Goal: Information Seeking & Learning: Learn about a topic

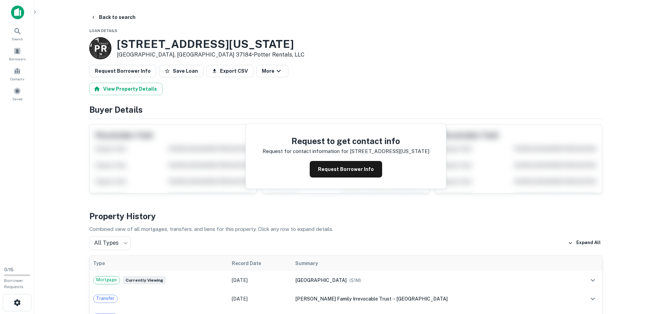
click at [19, 10] on img at bounding box center [17, 13] width 13 height 14
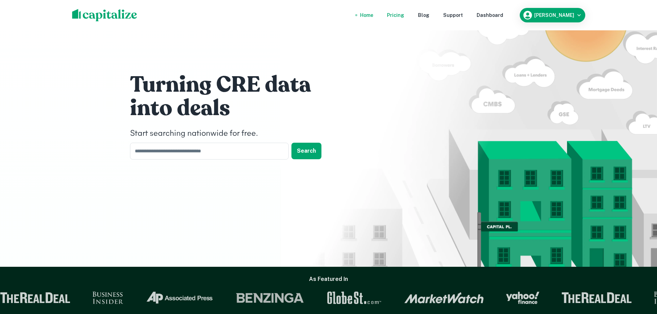
click at [325, 14] on div "Pricing" at bounding box center [395, 15] width 17 height 8
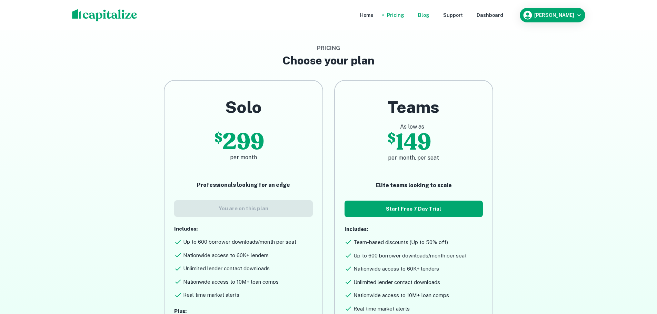
click at [325, 14] on div "Blog" at bounding box center [423, 15] width 11 height 8
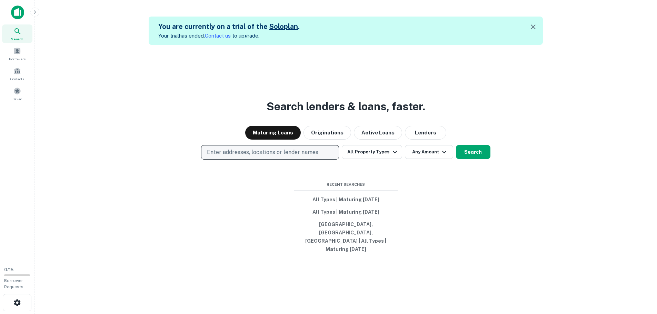
click at [230, 157] on p "Enter addresses, locations or lender names" at bounding box center [262, 152] width 111 height 8
click at [223, 185] on input "text" at bounding box center [271, 180] width 137 height 19
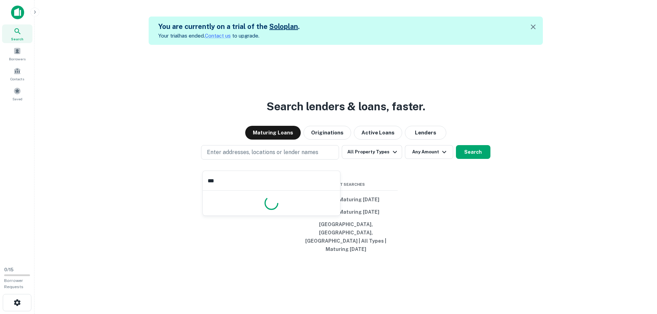
type input "****"
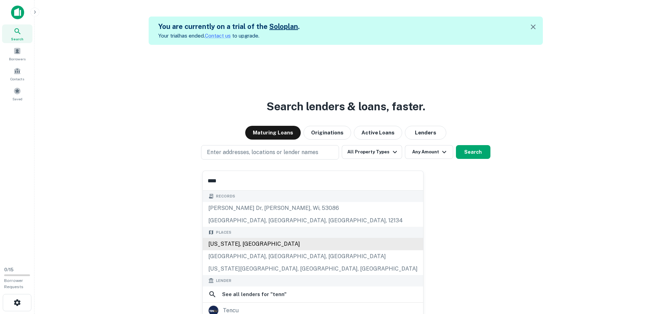
click at [275, 244] on div "[US_STATE], [GEOGRAPHIC_DATA]" at bounding box center [313, 244] width 220 height 12
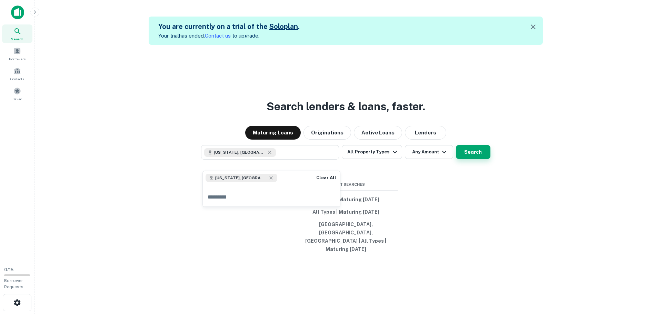
click at [472, 156] on button "Search" at bounding box center [473, 152] width 34 height 14
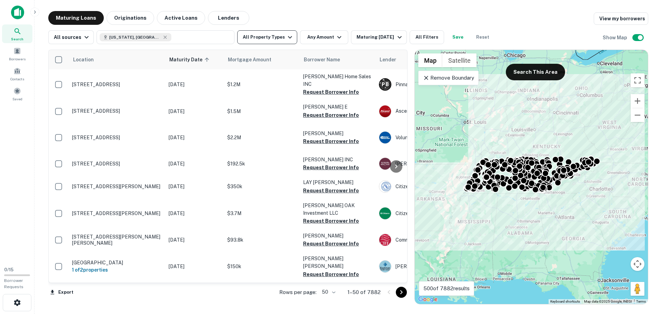
click at [274, 33] on button "All Property Types" at bounding box center [267, 37] width 60 height 14
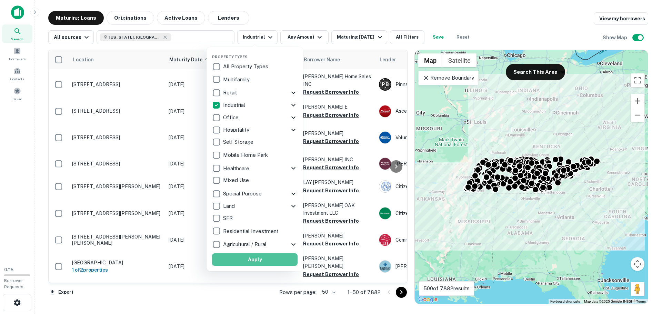
click at [255, 263] on button "Apply" at bounding box center [255, 259] width 86 height 12
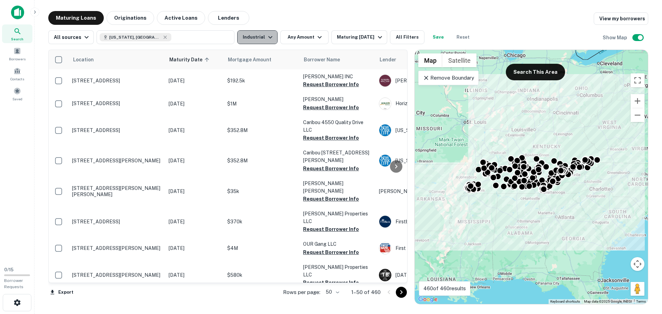
click at [267, 36] on icon "button" at bounding box center [270, 37] width 8 height 8
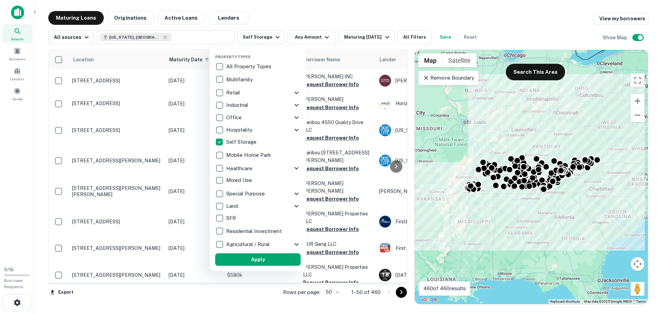
click at [251, 256] on button "Apply" at bounding box center [258, 259] width 86 height 12
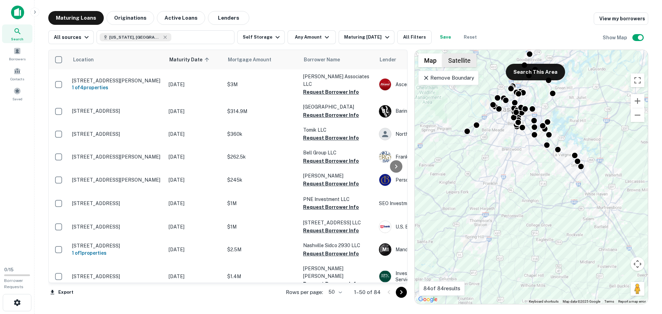
click at [458, 61] on button "Satellite" at bounding box center [459, 60] width 34 height 14
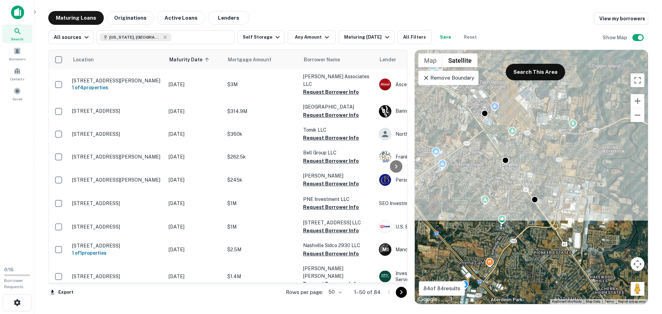
drag, startPoint x: 536, startPoint y: 248, endPoint x: 533, endPoint y: 127, distance: 121.4
click at [533, 127] on div "To activate drag with keyboard, press Alt + Enter. Once in keyboard drag state,…" at bounding box center [531, 177] width 233 height 254
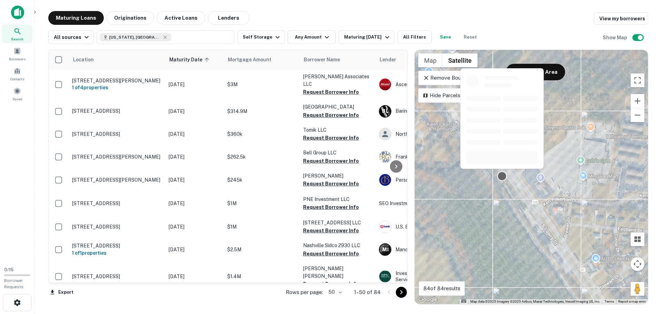
click at [501, 176] on div at bounding box center [502, 176] width 10 height 10
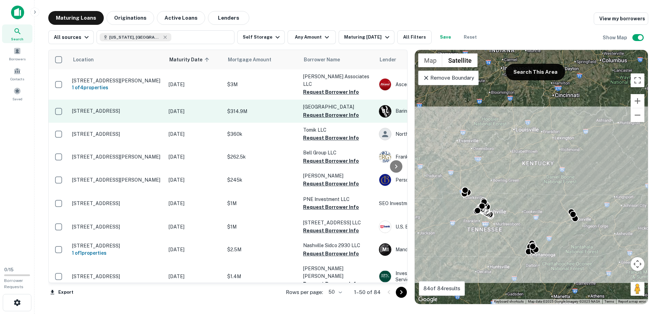
click at [251, 108] on td "$314.9M" at bounding box center [262, 111] width 76 height 23
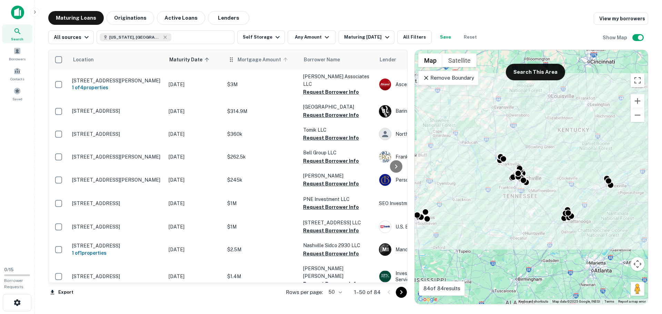
click at [269, 61] on span "Mortgage Amount" at bounding box center [264, 60] width 52 height 8
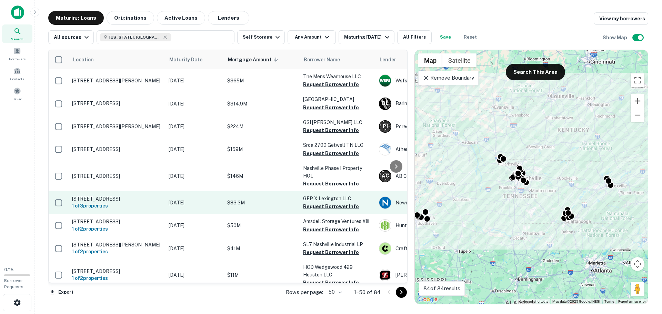
click at [142, 202] on p "[STREET_ADDRESS]" at bounding box center [117, 199] width 90 height 6
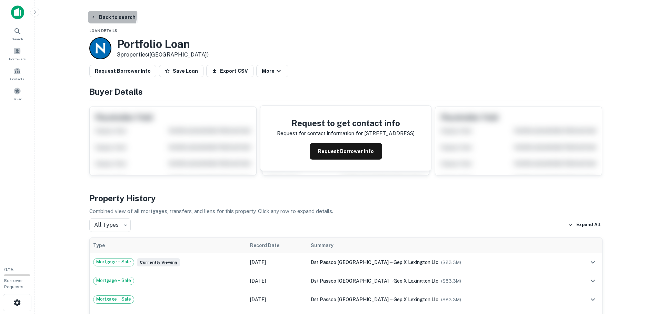
click at [101, 15] on button "Back to search" at bounding box center [113, 17] width 50 height 12
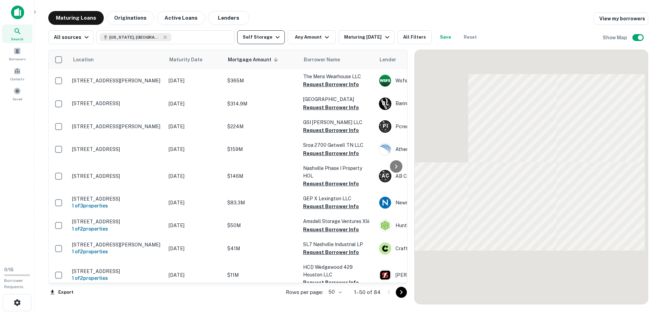
click at [273, 38] on icon "button" at bounding box center [277, 37] width 8 height 8
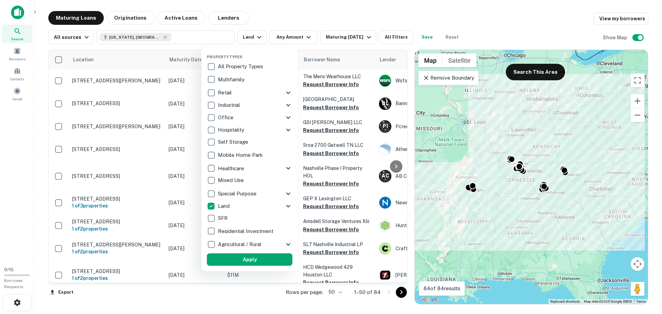
click at [289, 206] on icon at bounding box center [288, 206] width 4 height 2
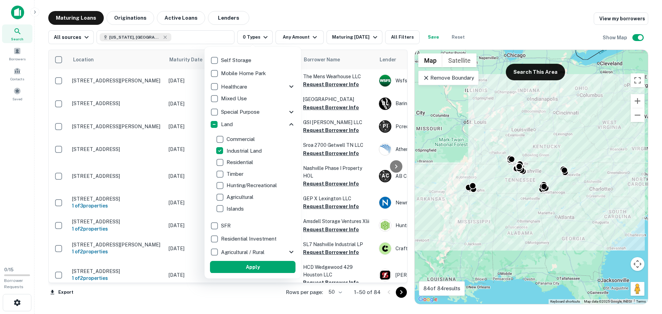
scroll to position [82, 0]
click at [287, 252] on icon at bounding box center [291, 252] width 8 height 8
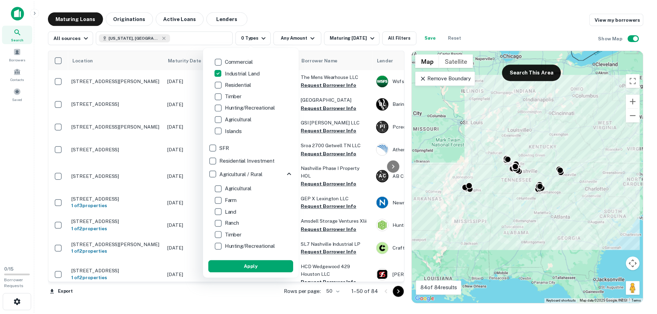
scroll to position [160, 0]
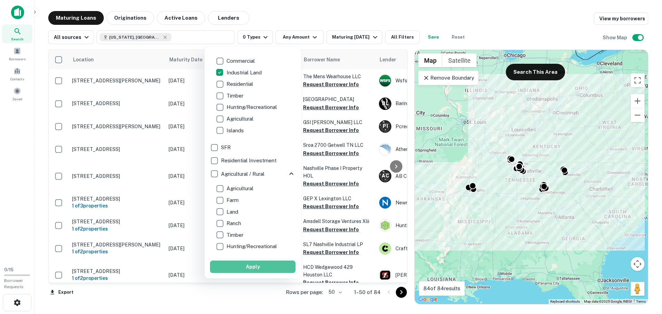
click at [258, 263] on button "Apply" at bounding box center [253, 267] width 86 height 12
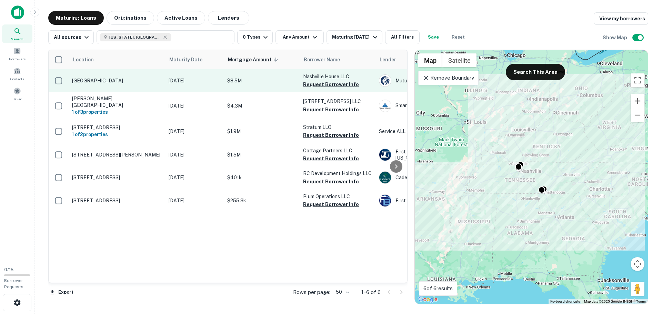
click at [262, 80] on p "$8.5M" at bounding box center [261, 81] width 69 height 8
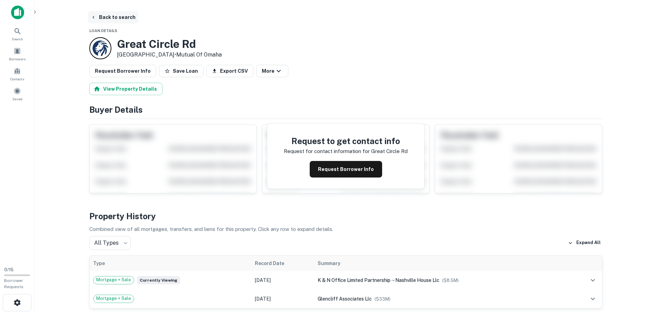
click at [96, 14] on button "Back to search" at bounding box center [113, 17] width 50 height 12
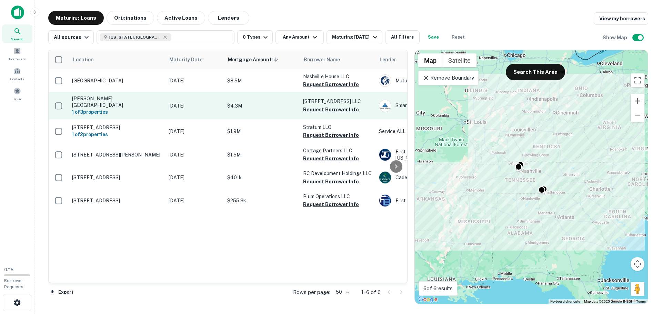
click at [263, 108] on td "$4.3M" at bounding box center [262, 105] width 76 height 27
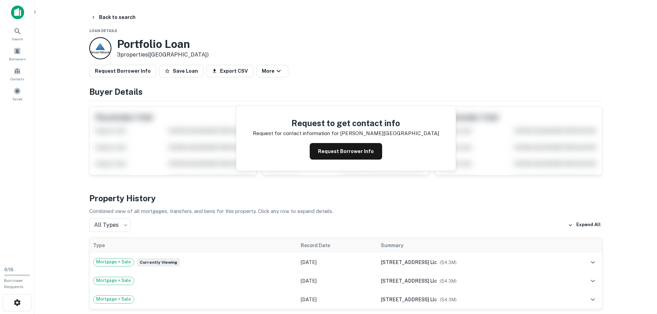
scroll to position [0, 0]
click at [118, 19] on button "Back to search" at bounding box center [113, 17] width 50 height 12
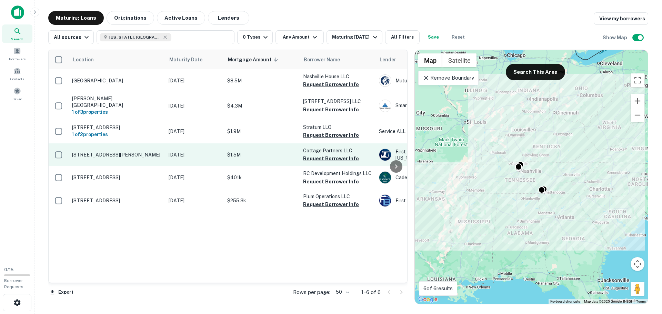
click at [264, 153] on p "$1.5M" at bounding box center [261, 155] width 69 height 8
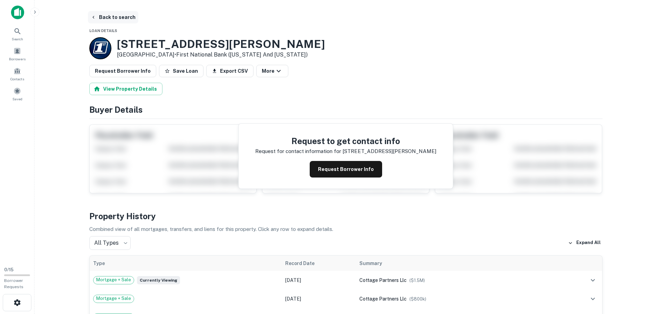
click at [119, 16] on button "Back to search" at bounding box center [113, 17] width 50 height 12
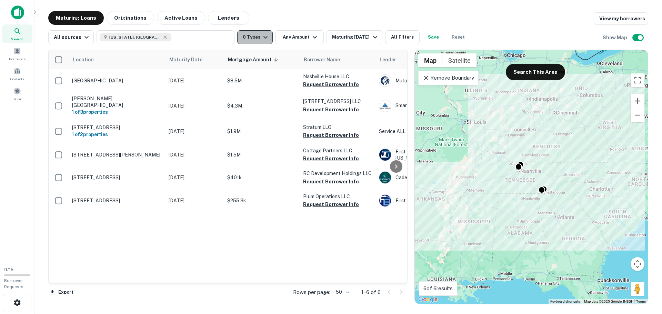
click at [262, 39] on icon "button" at bounding box center [265, 37] width 8 height 8
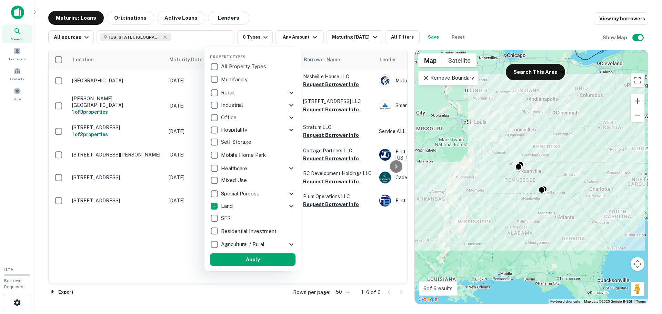
click at [283, 205] on div "Land" at bounding box center [248, 206] width 77 height 12
click at [290, 205] on icon at bounding box center [288, 206] width 8 height 8
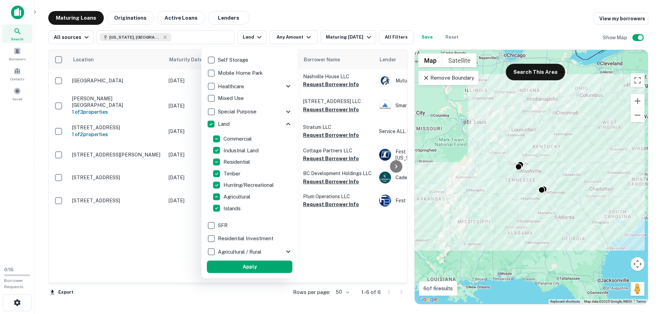
scroll to position [82, 0]
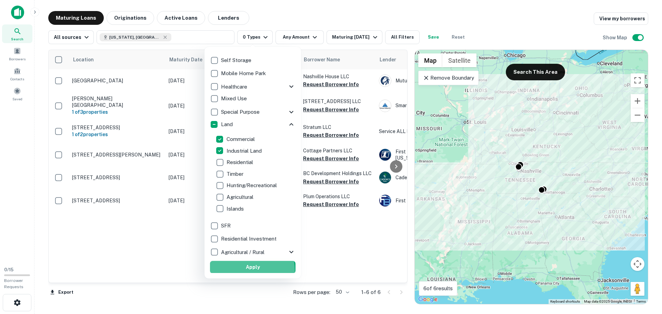
click at [252, 270] on button "Apply" at bounding box center [253, 267] width 86 height 12
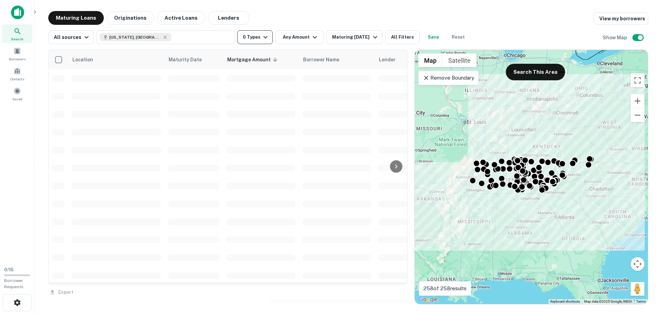
click at [256, 38] on button "0 Types" at bounding box center [255, 37] width 36 height 14
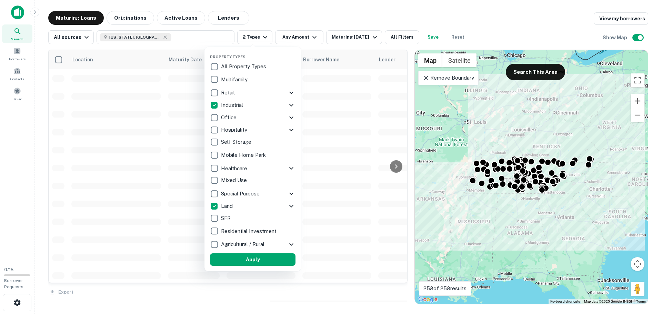
click at [291, 116] on icon at bounding box center [291, 117] width 8 height 8
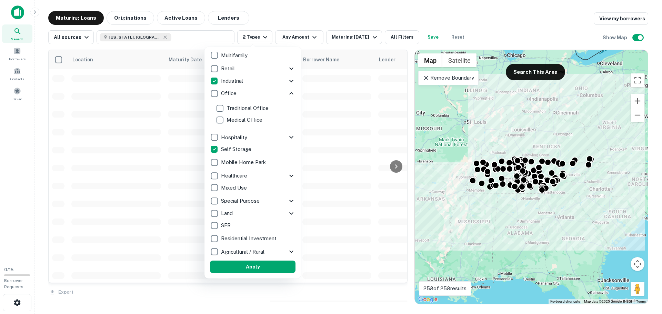
scroll to position [24, 0]
click at [240, 269] on button "Apply" at bounding box center [253, 267] width 86 height 12
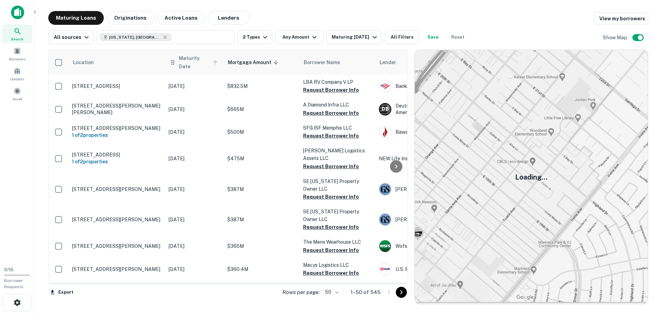
click at [190, 60] on span "Maturity Date" at bounding box center [199, 62] width 41 height 17
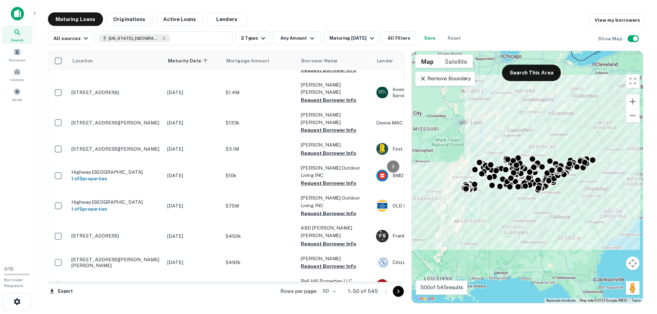
scroll to position [1001, 0]
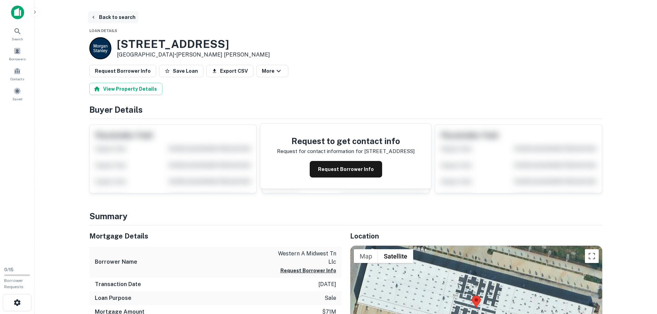
click at [104, 16] on button "Back to search" at bounding box center [113, 17] width 50 height 12
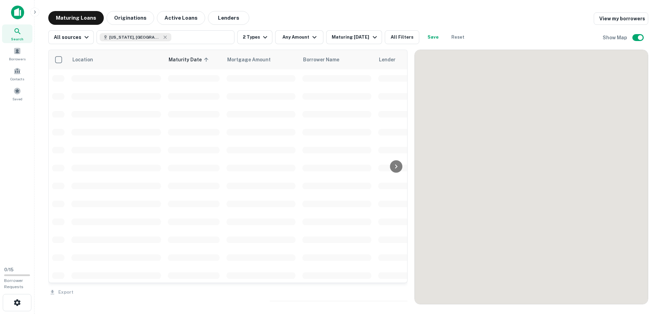
scroll to position [1001, 0]
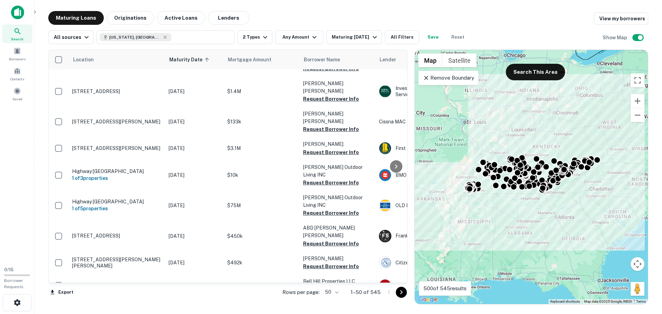
click at [404, 291] on icon "Go to next page" at bounding box center [401, 292] width 8 height 8
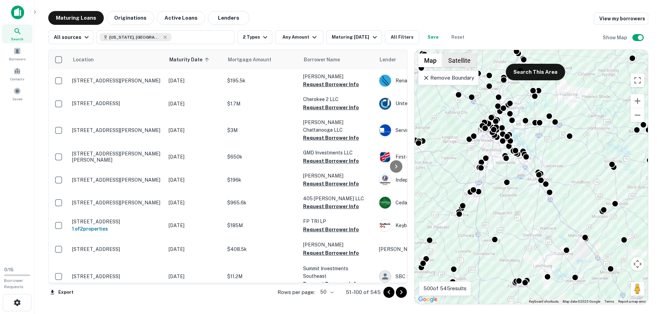
click at [455, 59] on button "Satellite" at bounding box center [459, 60] width 34 height 14
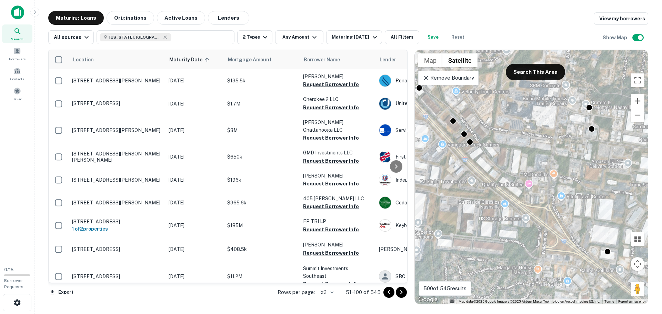
drag, startPoint x: 453, startPoint y: 109, endPoint x: 522, endPoint y: 125, distance: 70.8
click at [522, 125] on div "To activate drag with keyboard, press Alt + Enter. Once in keyboard drag state,…" at bounding box center [531, 177] width 233 height 254
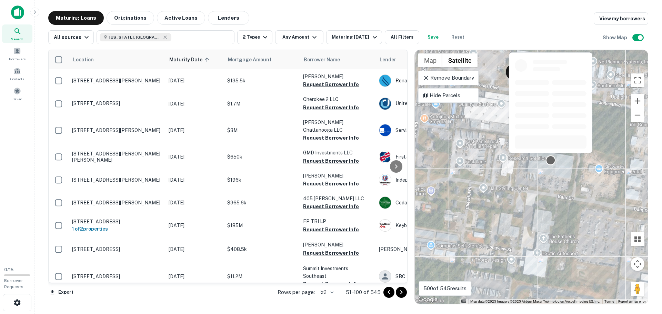
click at [550, 160] on div at bounding box center [551, 160] width 10 height 10
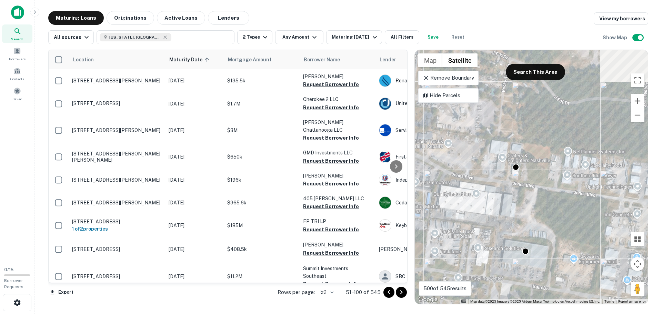
drag, startPoint x: 617, startPoint y: 134, endPoint x: 591, endPoint y: 226, distance: 95.5
click at [591, 226] on div "To activate drag with keyboard, press Alt + Enter. Once in keyboard drag state,…" at bounding box center [531, 177] width 233 height 254
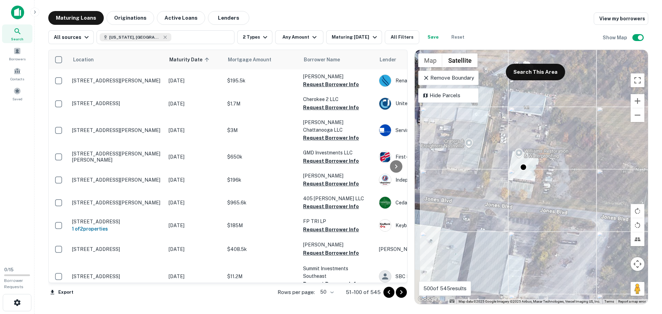
drag, startPoint x: 498, startPoint y: 156, endPoint x: 546, endPoint y: 189, distance: 58.2
click at [546, 189] on div "To activate drag with keyboard, press Alt + Enter. Once in keyboard drag state,…" at bounding box center [531, 177] width 233 height 254
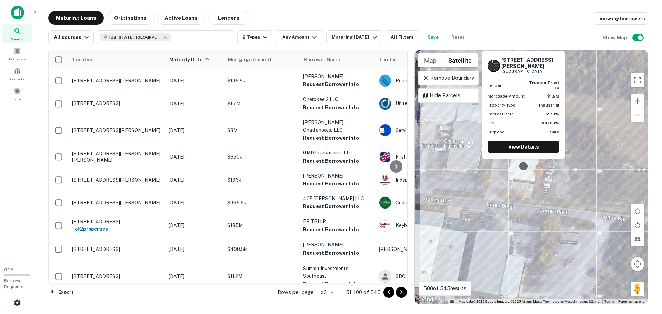
click at [524, 169] on div at bounding box center [524, 166] width 10 height 10
click at [519, 146] on link "View Details" at bounding box center [524, 147] width 72 height 12
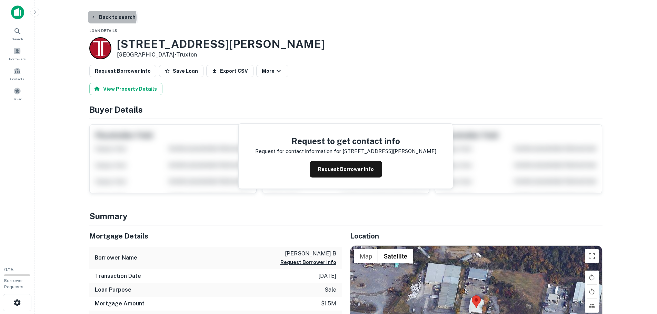
click at [109, 18] on button "Back to search" at bounding box center [113, 17] width 50 height 12
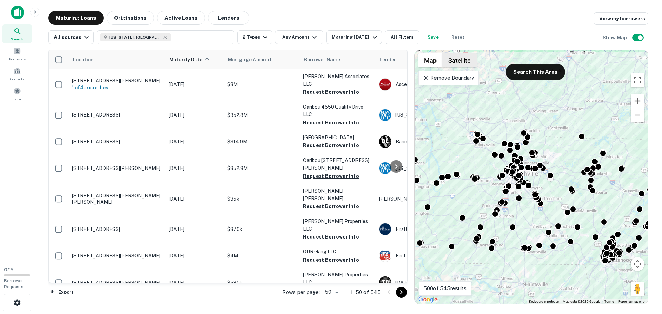
click at [460, 63] on button "Satellite" at bounding box center [459, 60] width 34 height 14
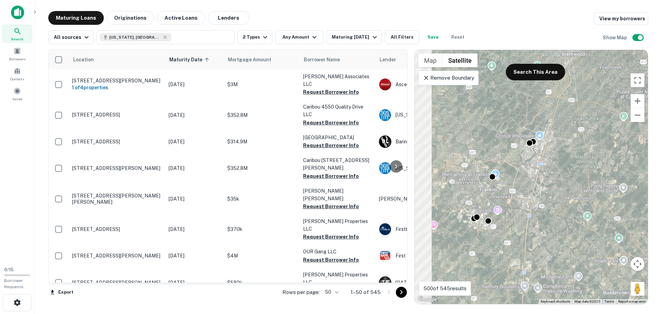
drag, startPoint x: 476, startPoint y: 214, endPoint x: 530, endPoint y: 193, distance: 58.1
click at [530, 193] on div "To activate drag with keyboard, press Alt + Enter. Once in keyboard drag state,…" at bounding box center [531, 177] width 233 height 254
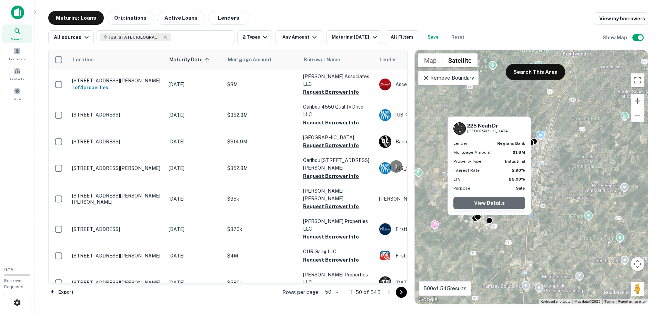
click at [497, 201] on link "View Details" at bounding box center [489, 203] width 72 height 12
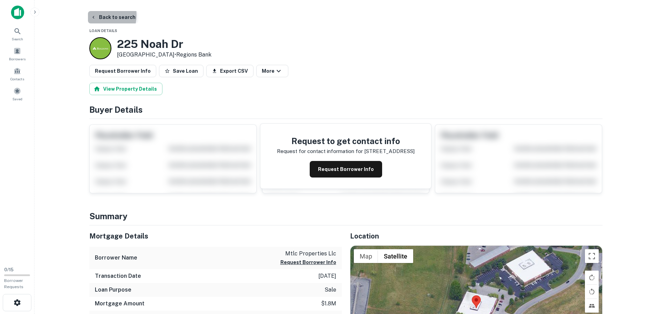
click at [99, 15] on button "Back to search" at bounding box center [113, 17] width 50 height 12
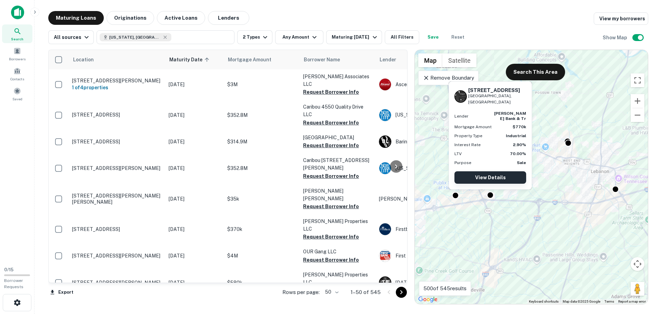
click at [488, 176] on link "View Details" at bounding box center [491, 177] width 72 height 12
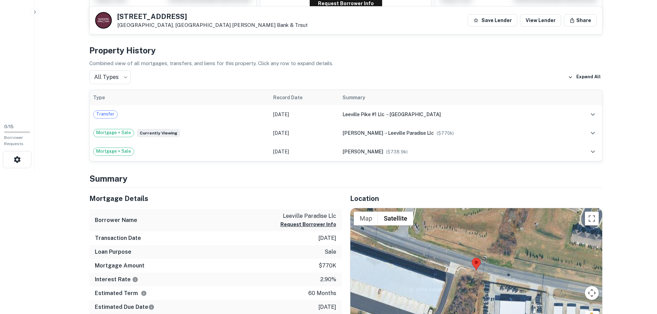
scroll to position [143, 0]
click at [580, 76] on button "Expand All" at bounding box center [584, 77] width 36 height 10
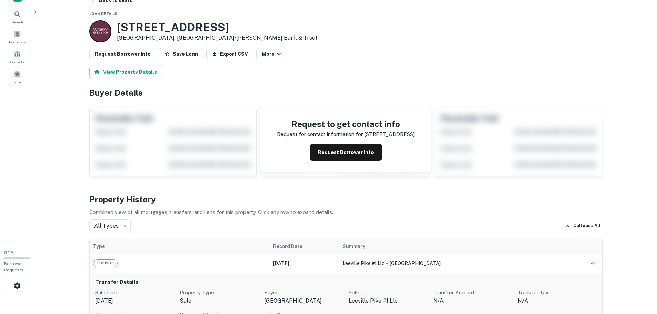
scroll to position [0, 0]
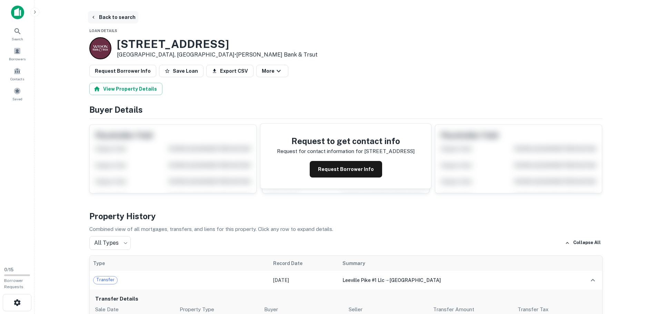
click at [118, 17] on button "Back to search" at bounding box center [113, 17] width 50 height 12
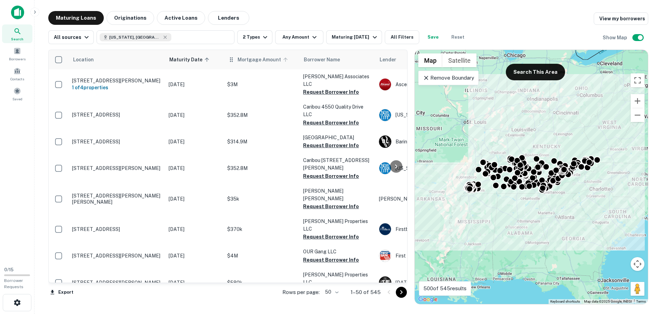
click at [248, 57] on span "Mortgage Amount" at bounding box center [264, 60] width 52 height 8
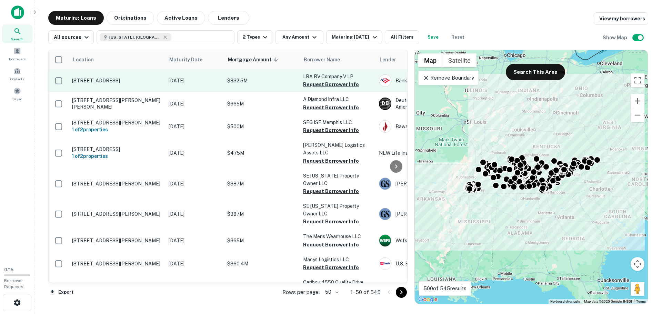
click at [183, 83] on p "Jan 21, 2026" at bounding box center [195, 81] width 52 height 8
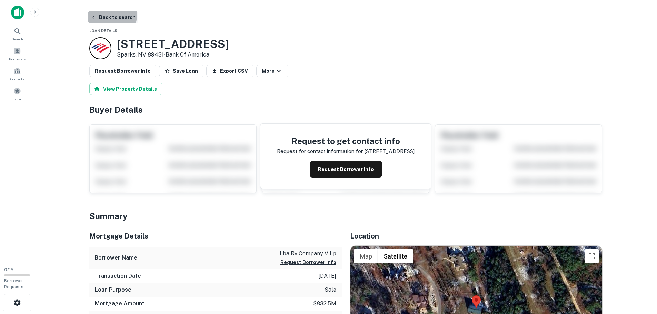
click at [107, 15] on button "Back to search" at bounding box center [113, 17] width 50 height 12
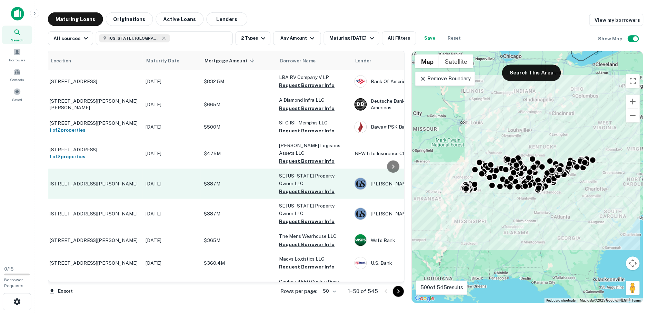
scroll to position [0, 8]
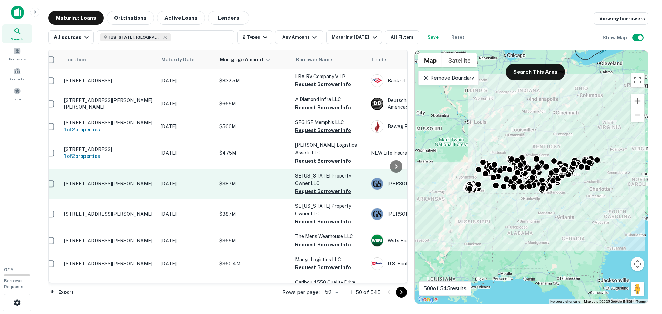
click at [152, 181] on p "1115 Vaughn Pkwy Portland, TN 37148" at bounding box center [109, 184] width 90 height 6
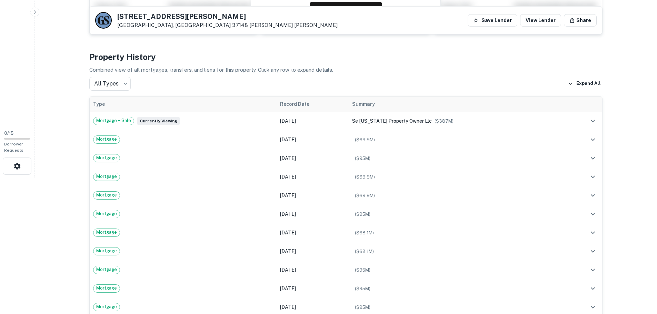
scroll to position [136, 0]
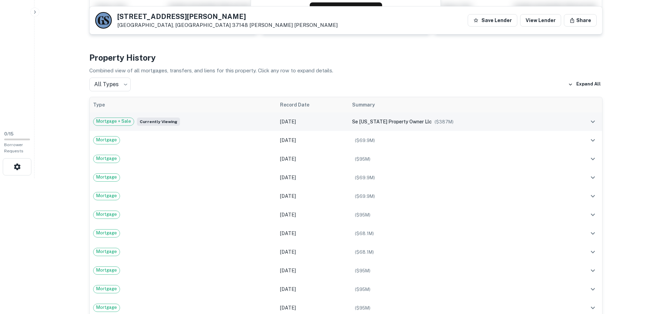
click at [599, 119] on td at bounding box center [583, 121] width 37 height 19
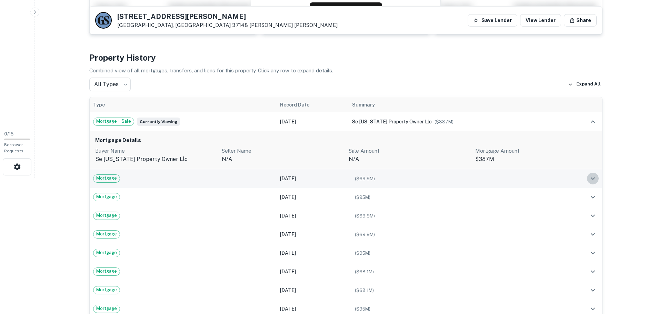
click at [598, 180] on button "expand row" at bounding box center [593, 179] width 12 height 12
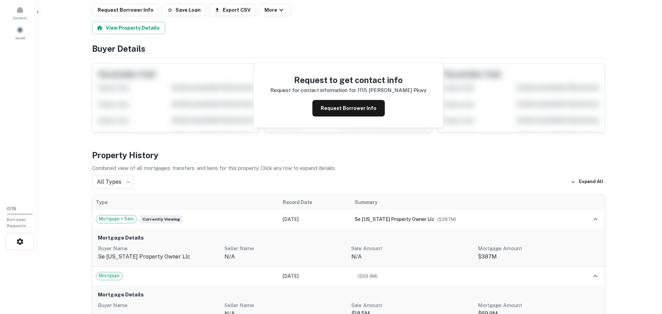
scroll to position [0, 0]
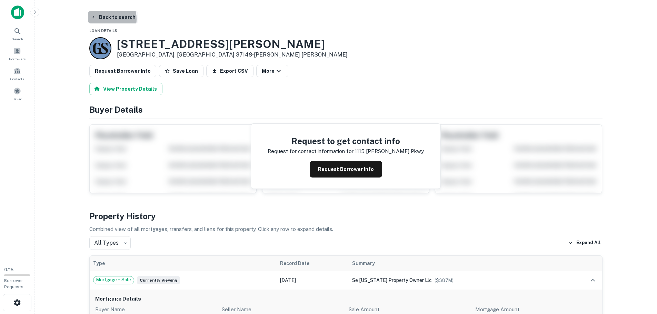
click at [102, 19] on button "Back to search" at bounding box center [113, 17] width 50 height 12
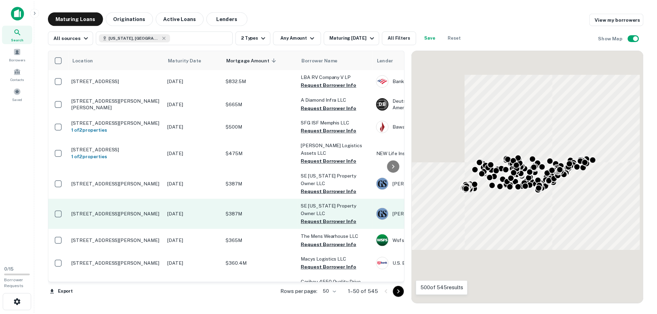
scroll to position [34, 0]
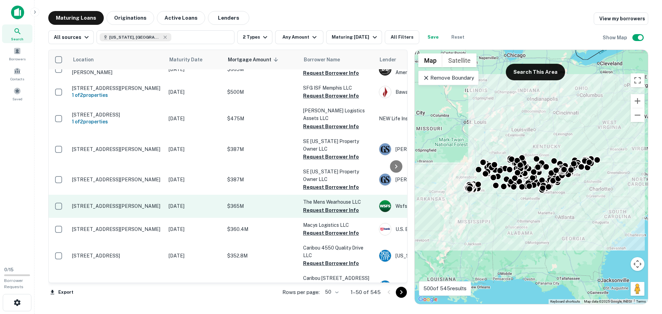
click at [253, 202] on p "$365M" at bounding box center [261, 206] width 69 height 8
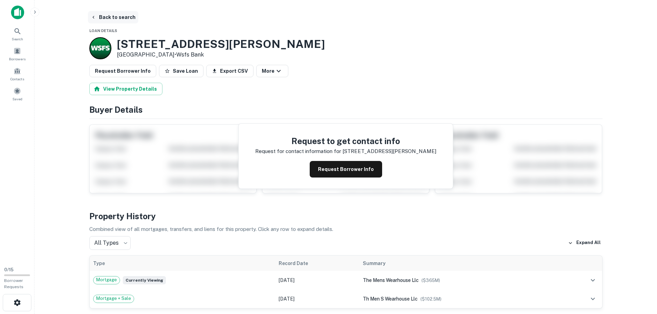
click at [109, 15] on button "Back to search" at bounding box center [113, 17] width 50 height 12
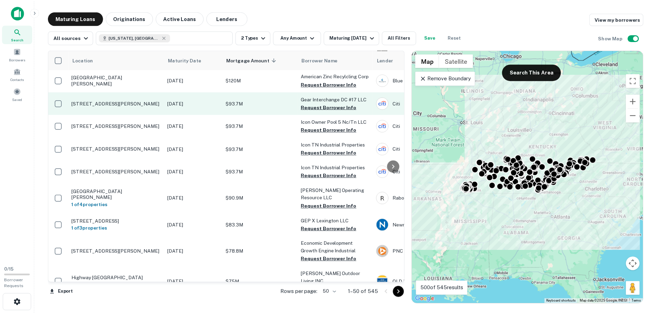
scroll to position [625, 0]
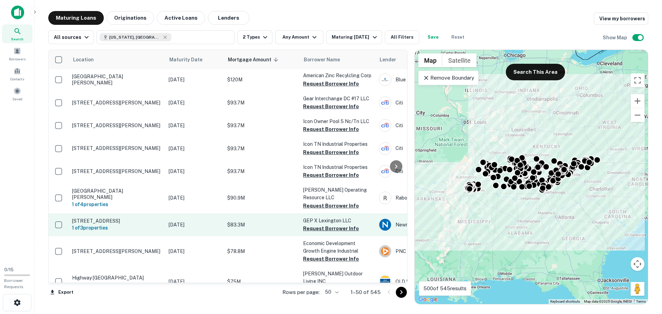
click at [123, 218] on p "[STREET_ADDRESS]" at bounding box center [117, 221] width 90 height 6
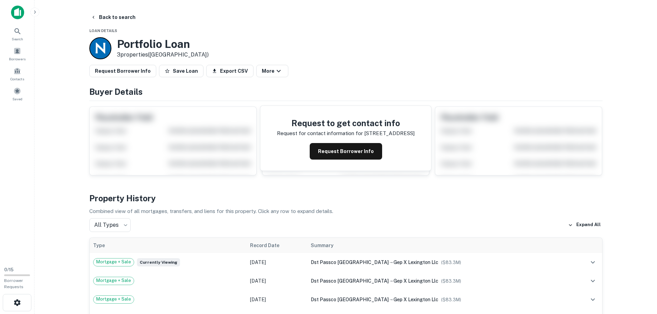
click at [99, 53] on div at bounding box center [100, 48] width 22 height 22
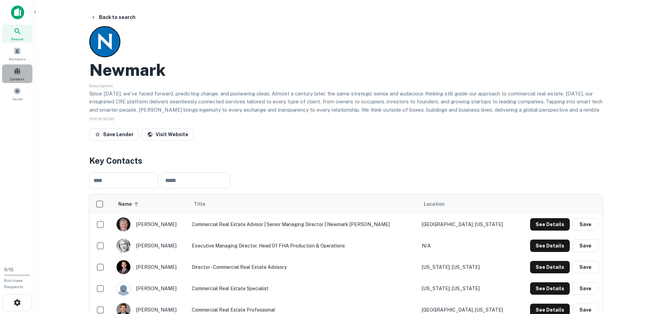
click at [11, 74] on div "Contacts" at bounding box center [17, 73] width 30 height 19
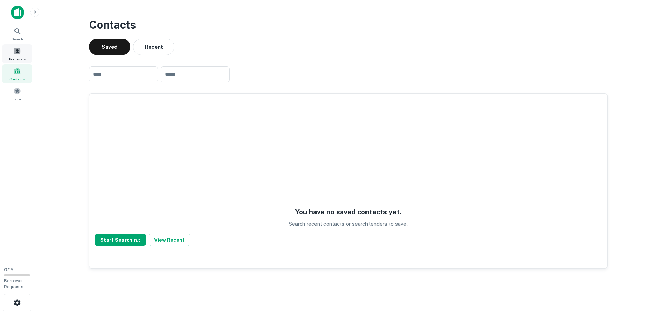
click at [15, 58] on span "Borrowers" at bounding box center [17, 59] width 17 height 6
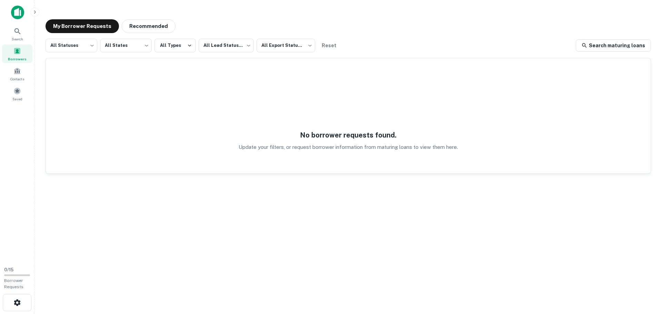
click at [15, 49] on span at bounding box center [17, 51] width 8 height 8
click at [139, 22] on button "Recommended" at bounding box center [149, 26] width 54 height 14
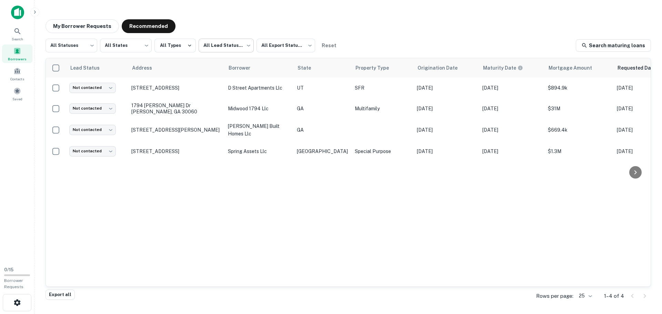
click at [230, 43] on body "Search Borrowers Contacts Saved 0 / 15 Borrower Requests My Borrower Requests R…" at bounding box center [331, 157] width 662 height 314
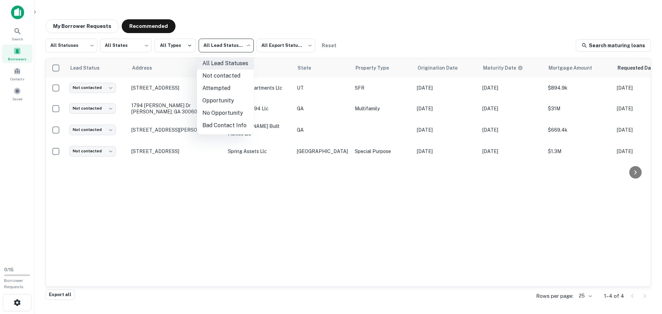
click at [172, 42] on div at bounding box center [331, 157] width 662 height 314
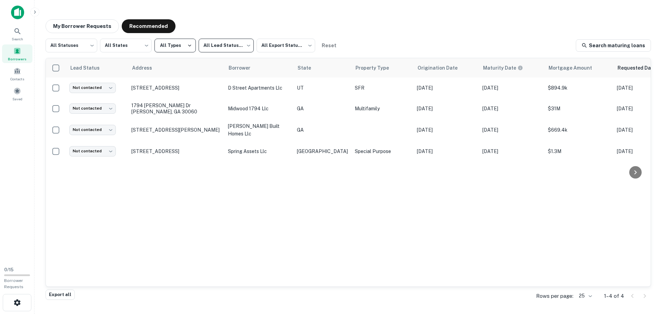
click at [182, 48] on button "All Types" at bounding box center [174, 46] width 41 height 14
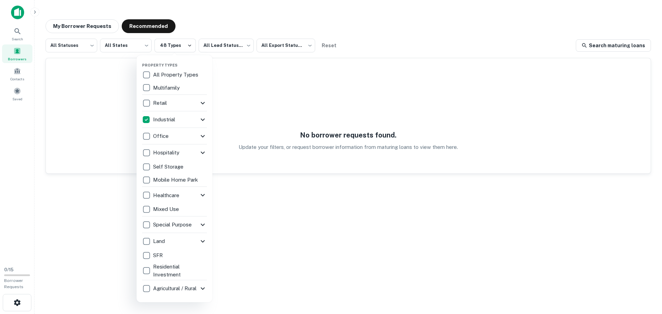
click at [122, 49] on div at bounding box center [331, 157] width 662 height 314
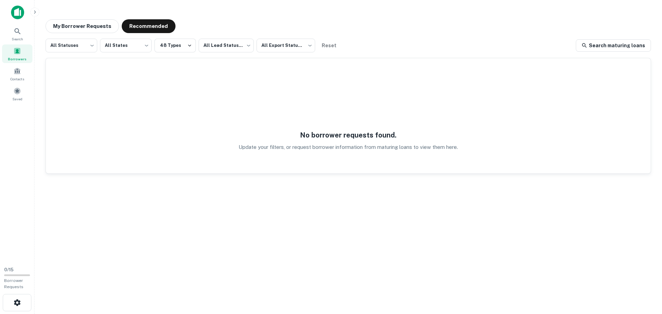
click at [134, 45] on body "Search Borrowers Contacts Saved 0 / 15 Borrower Requests My Borrower Requests R…" at bounding box center [331, 157] width 662 height 314
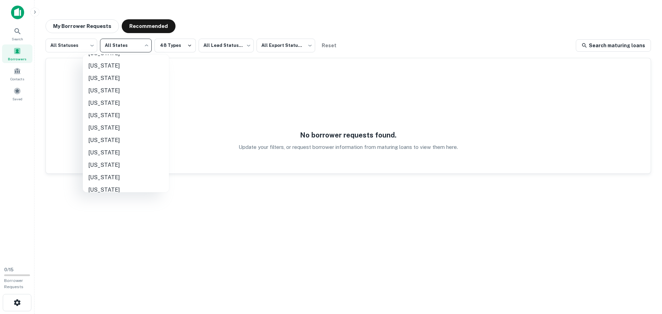
scroll to position [459, 0]
click at [110, 129] on li "[US_STATE]" at bounding box center [126, 126] width 86 height 12
type input "**"
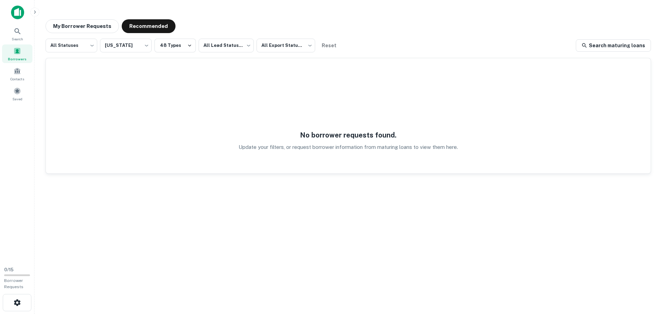
click at [85, 47] on body "Search Borrowers Contacts Saved 0 / 15 Borrower Requests My Borrower Requests R…" at bounding box center [331, 157] width 662 height 314
click at [235, 10] on div at bounding box center [331, 157] width 662 height 314
click at [25, 35] on div "Search" at bounding box center [17, 33] width 30 height 19
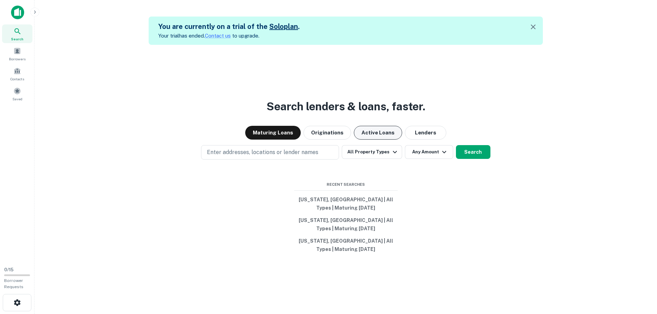
click at [382, 139] on button "Active Loans" at bounding box center [378, 133] width 48 height 14
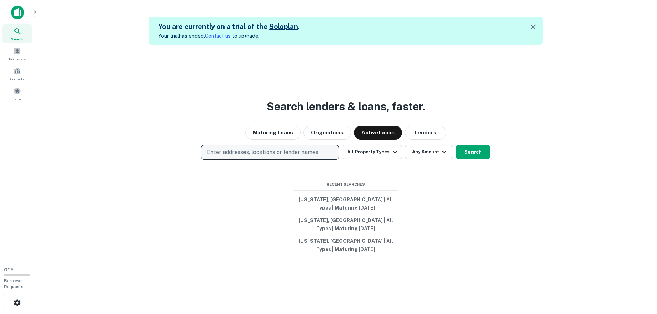
click at [297, 154] on p "Enter addresses, locations or lender names" at bounding box center [262, 152] width 111 height 8
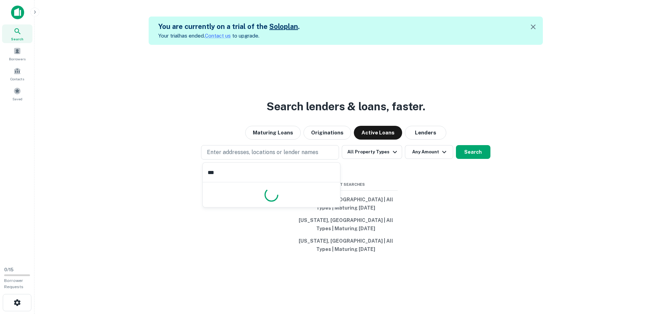
type input "****"
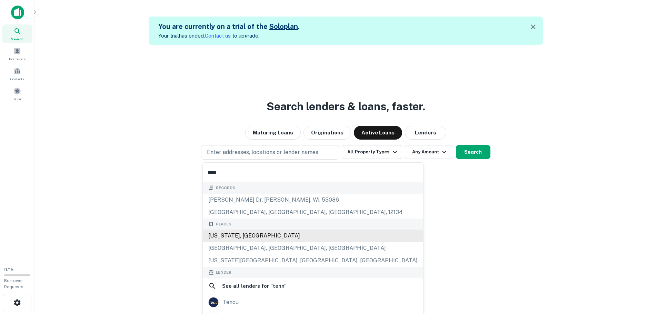
click at [259, 231] on div "[US_STATE], [GEOGRAPHIC_DATA]" at bounding box center [313, 236] width 220 height 12
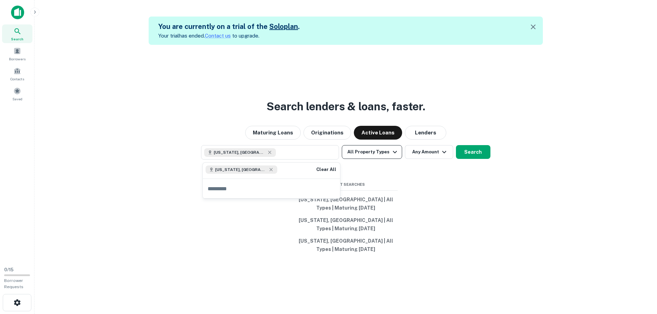
click at [368, 156] on button "All Property Types" at bounding box center [372, 152] width 60 height 14
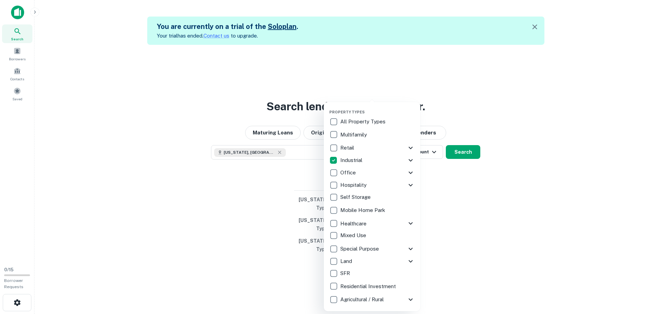
click at [463, 157] on div at bounding box center [331, 157] width 662 height 314
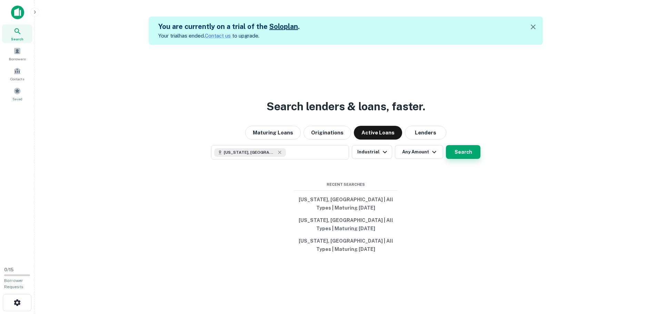
click at [472, 154] on button "Search" at bounding box center [463, 152] width 34 height 14
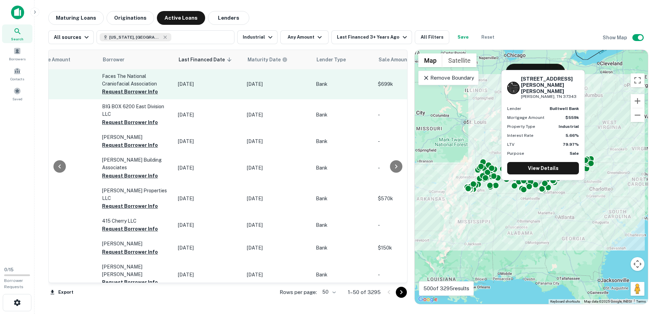
scroll to position [0, 425]
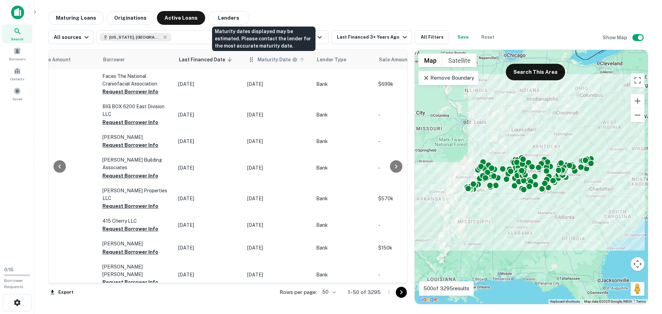
click at [258, 61] on h6 "Maturity Date" at bounding box center [274, 60] width 33 height 8
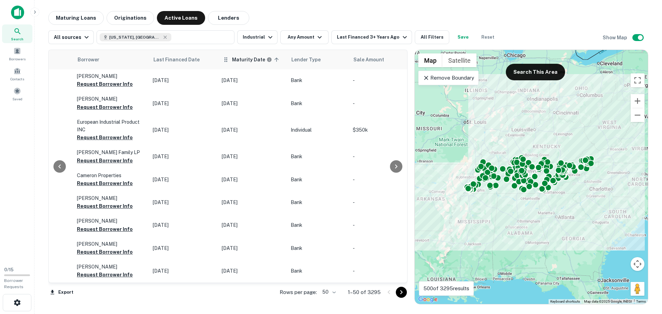
click at [273, 62] on icon at bounding box center [276, 60] width 6 height 6
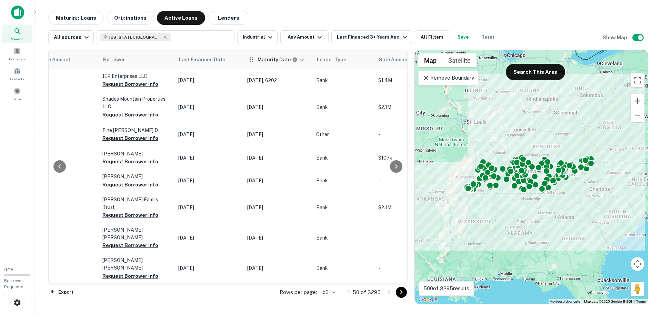
click at [300, 59] on icon at bounding box center [302, 60] width 4 height 4
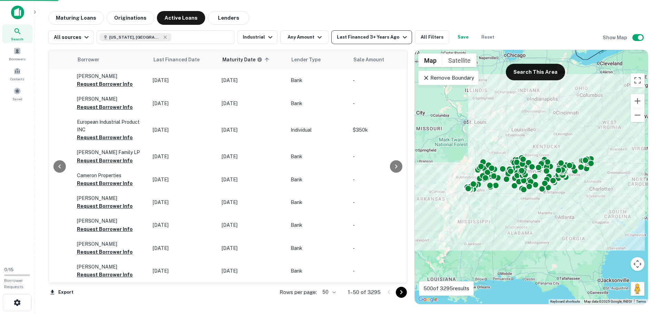
click at [384, 38] on div "Last Financed 3+ Years Ago" at bounding box center [373, 37] width 72 height 8
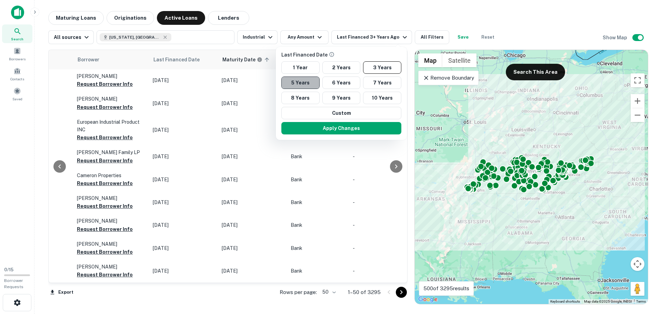
click at [305, 83] on button "5 Years" at bounding box center [300, 83] width 38 height 12
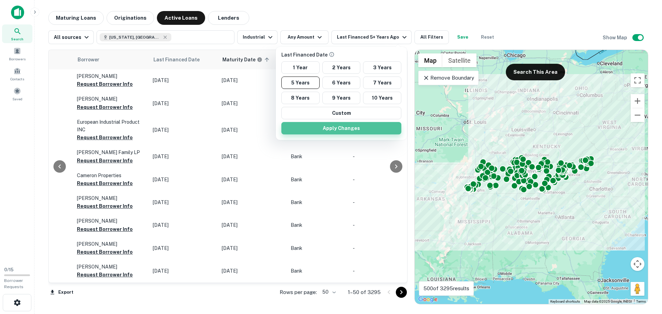
click at [333, 128] on button "Apply Changes" at bounding box center [341, 128] width 120 height 12
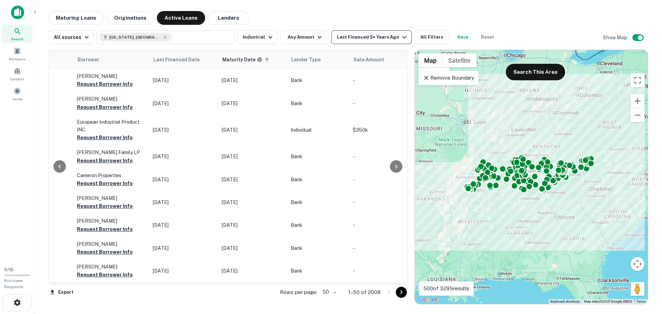
click at [386, 32] on button "Last Financed 5+ Years Ago" at bounding box center [371, 37] width 80 height 14
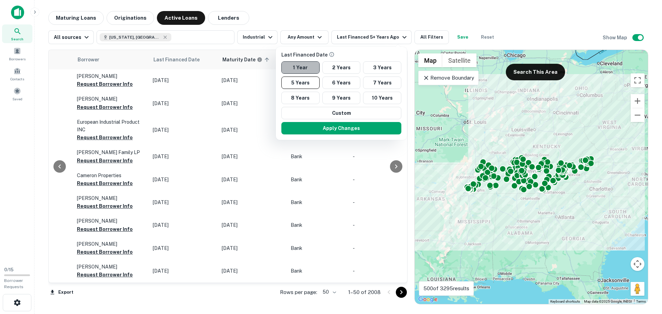
click at [298, 66] on button "1 Year" at bounding box center [300, 67] width 38 height 12
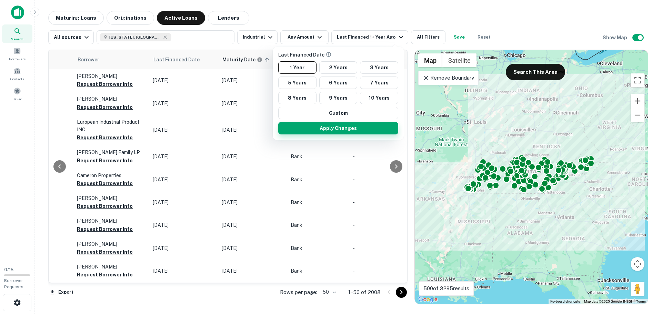
click at [337, 127] on button "Apply Changes" at bounding box center [338, 128] width 120 height 12
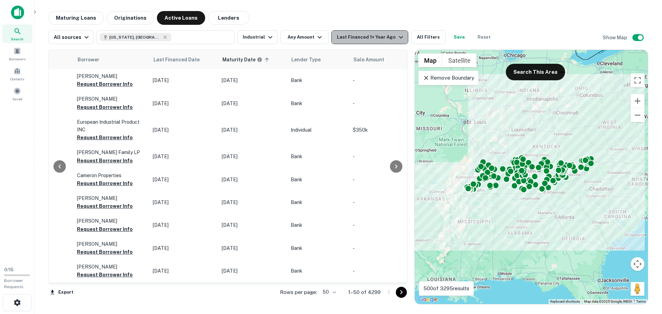
click at [370, 34] on div "Last Financed 1+ Year Ago" at bounding box center [371, 37] width 68 height 8
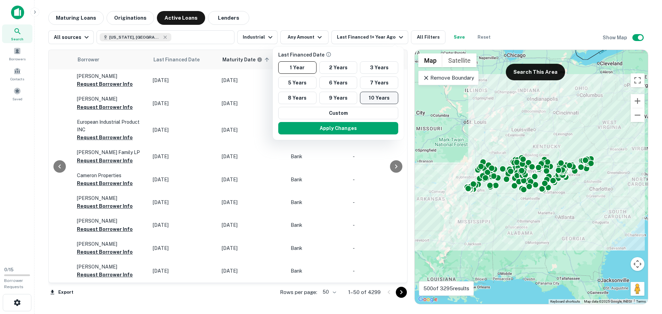
click at [373, 95] on button "10 Years" at bounding box center [379, 98] width 38 height 12
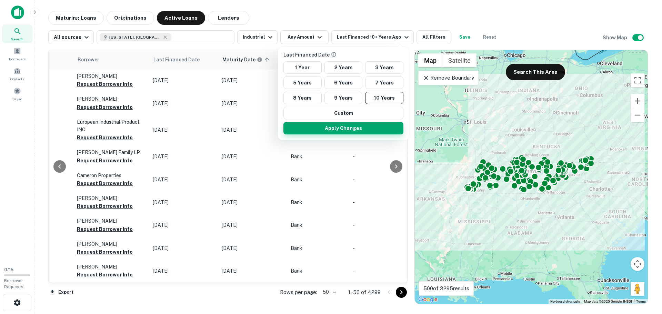
click at [340, 130] on button "Apply Changes" at bounding box center [343, 128] width 120 height 12
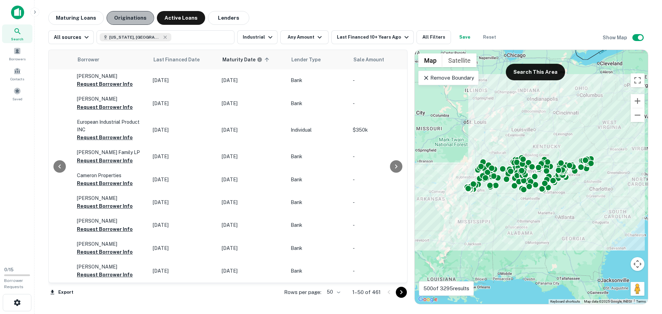
click at [112, 13] on button "Originations" at bounding box center [131, 18] width 48 height 14
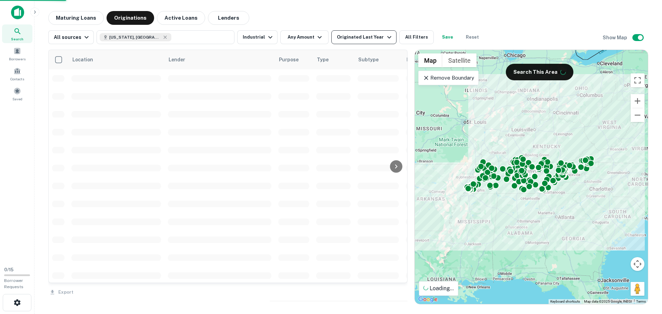
click at [359, 34] on div "Originated Last Year" at bounding box center [365, 37] width 56 height 8
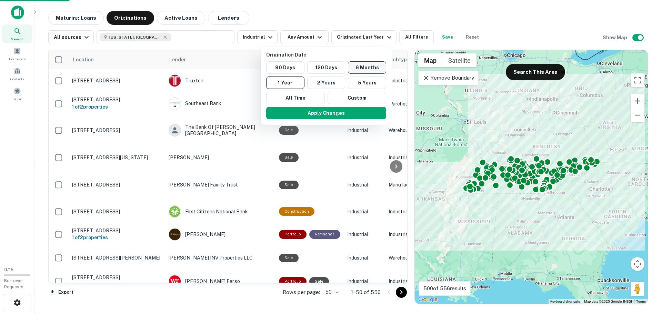
scroll to position [0, 0]
click at [304, 98] on button "All Time" at bounding box center [295, 98] width 59 height 12
click at [309, 9] on div at bounding box center [331, 157] width 662 height 314
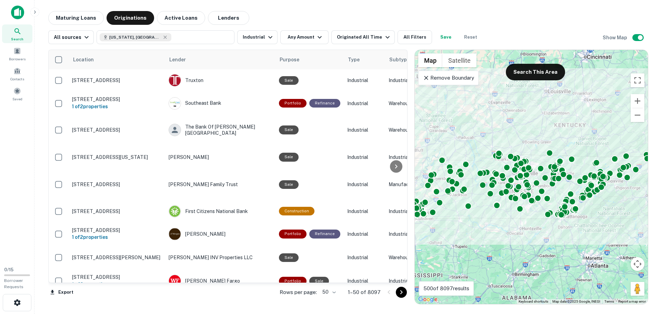
click at [427, 81] on p "Remove Boundary" at bounding box center [448, 78] width 51 height 8
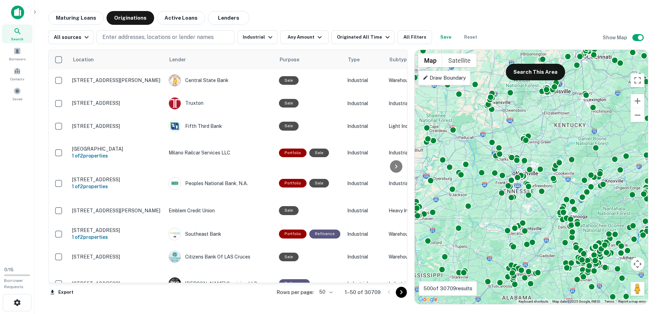
click at [443, 76] on p "Draw Boundary" at bounding box center [444, 78] width 43 height 8
click at [487, 148] on div "To activate drag with keyboard, press Alt + Enter. Once in keyboard drag state,…" at bounding box center [531, 177] width 233 height 254
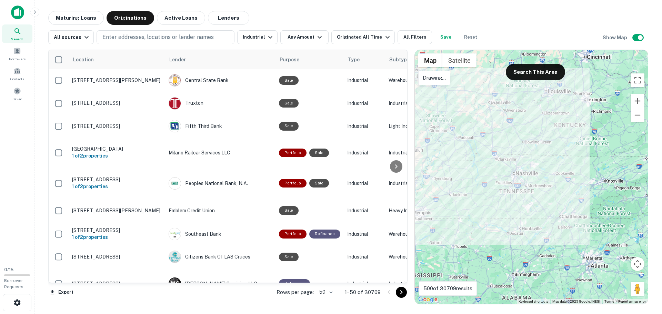
click at [489, 147] on div at bounding box center [531, 177] width 233 height 254
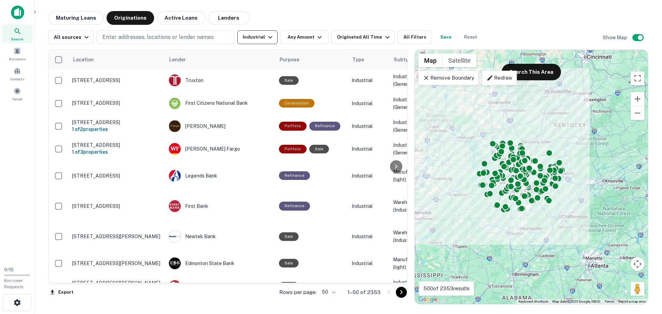
click at [259, 40] on button "Industrial" at bounding box center [257, 37] width 40 height 14
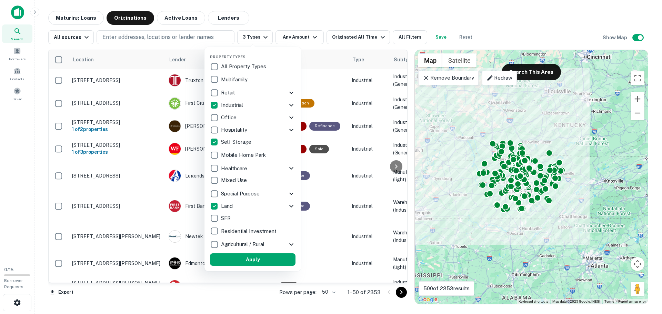
click at [272, 206] on div "Land" at bounding box center [248, 206] width 77 height 12
click at [290, 204] on icon at bounding box center [291, 206] width 8 height 8
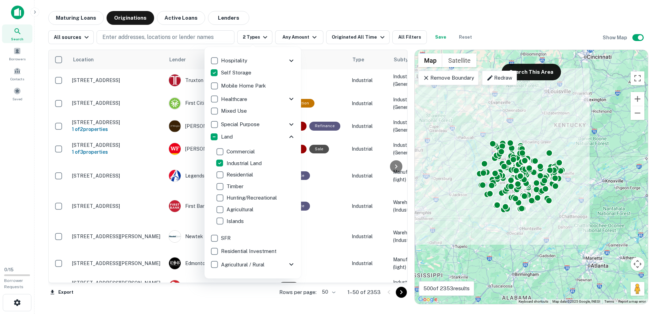
scroll to position [79, 0]
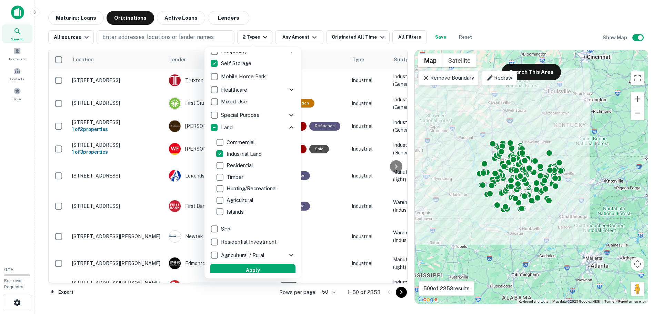
click at [245, 268] on button "Apply" at bounding box center [253, 270] width 86 height 12
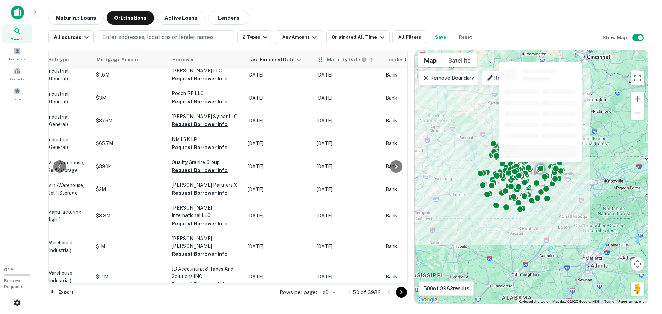
scroll to position [0, 341]
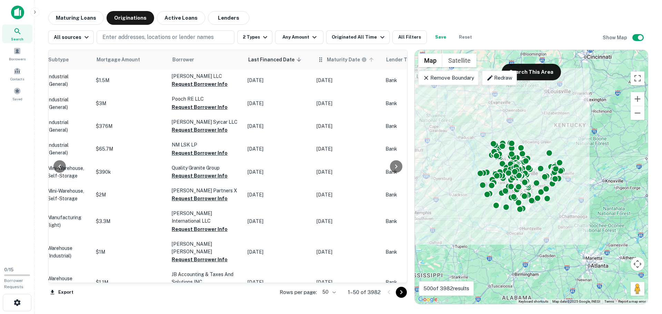
click at [368, 61] on icon at bounding box center [371, 60] width 6 height 6
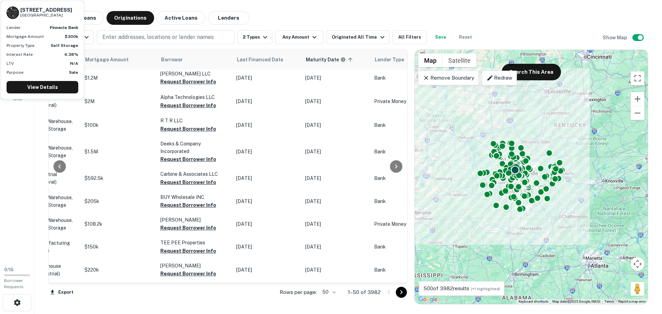
scroll to position [0, 341]
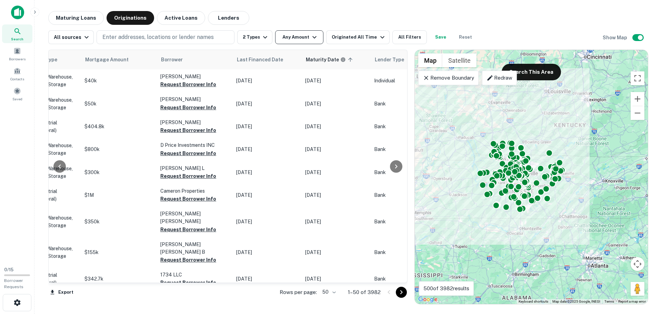
click at [310, 39] on icon "button" at bounding box center [314, 37] width 8 height 8
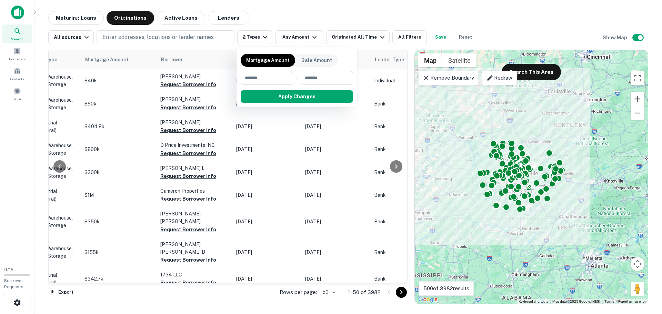
click at [347, 38] on div at bounding box center [331, 157] width 662 height 314
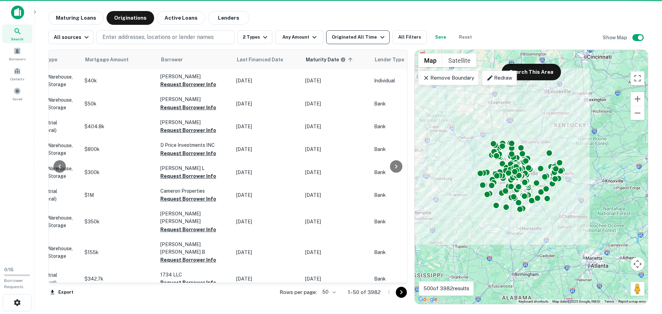
click at [366, 39] on div "Originated All Time" at bounding box center [359, 37] width 54 height 8
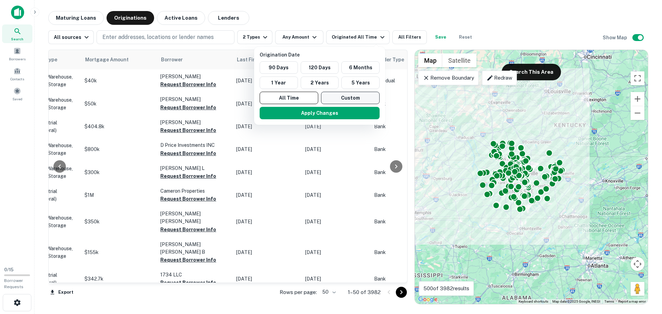
click at [342, 93] on button "Custom" at bounding box center [350, 98] width 59 height 12
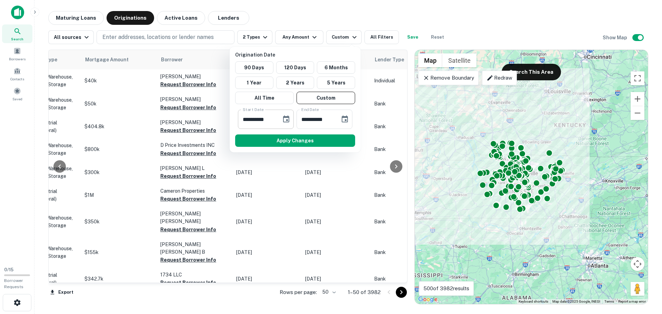
click at [287, 118] on icon "Choose date, selected date is Apr 2, 2025" at bounding box center [286, 119] width 6 height 7
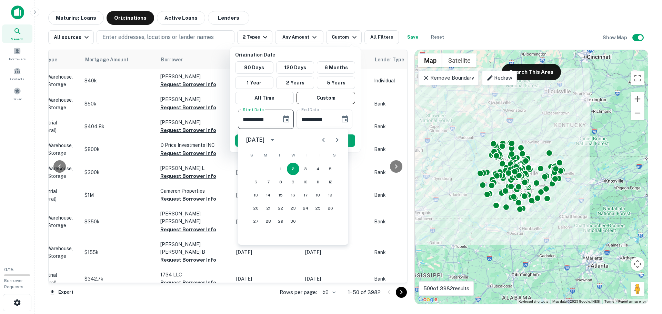
click at [277, 141] on icon "calendar view is open, switch to year view" at bounding box center [272, 140] width 8 height 8
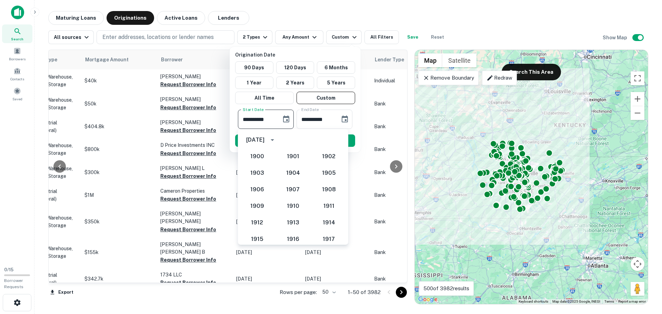
scroll to position [599, 0]
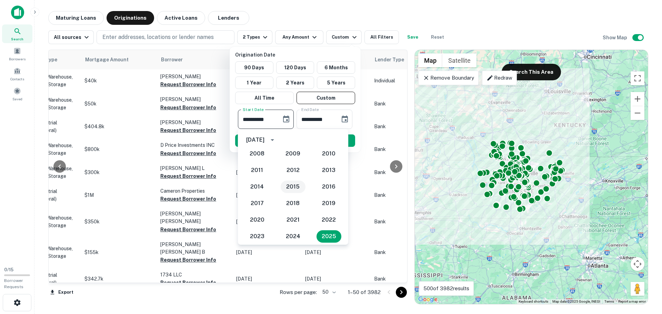
click at [292, 189] on button "2015" at bounding box center [293, 187] width 25 height 12
type input "**********"
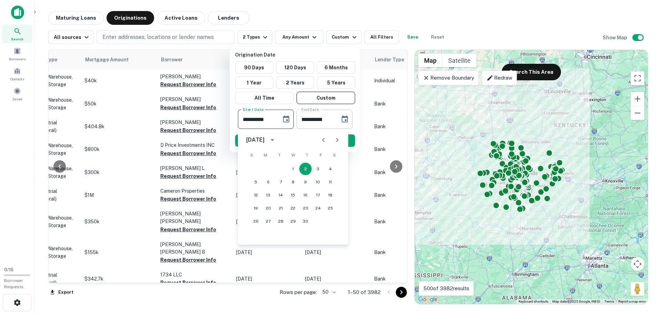
click at [343, 120] on icon "Choose date, selected date is Sep 29, 2025" at bounding box center [345, 119] width 8 height 8
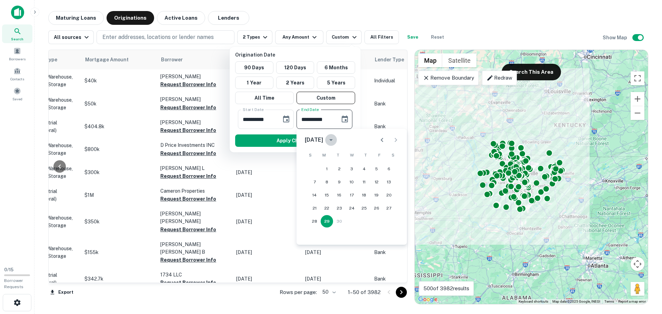
click at [335, 141] on icon "calendar view is open, switch to year view" at bounding box center [331, 140] width 8 height 8
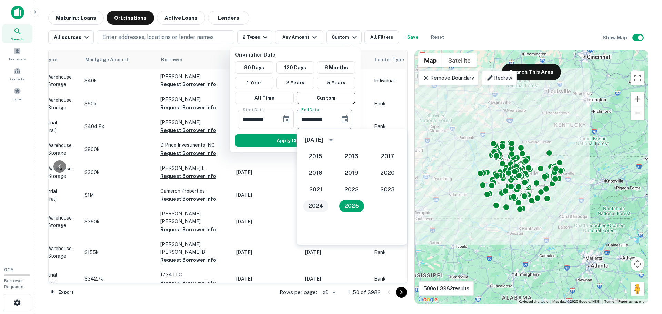
click at [318, 209] on button "2024" at bounding box center [315, 206] width 25 height 12
click at [326, 224] on button "30" at bounding box center [327, 221] width 12 height 12
type input "**********"
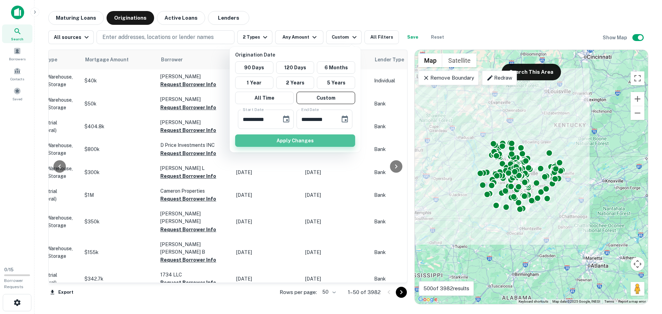
click at [298, 138] on button "Apply Changes" at bounding box center [295, 140] width 120 height 12
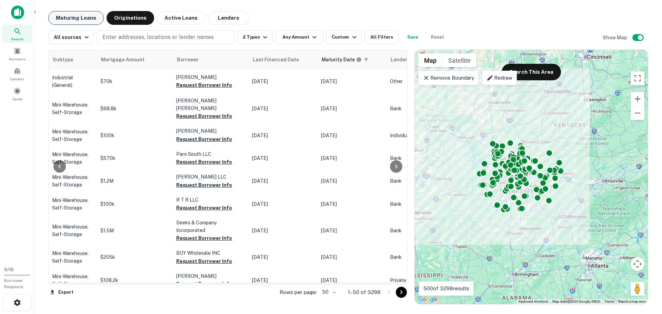
click at [73, 17] on button "Maturing Loans" at bounding box center [76, 18] width 56 height 14
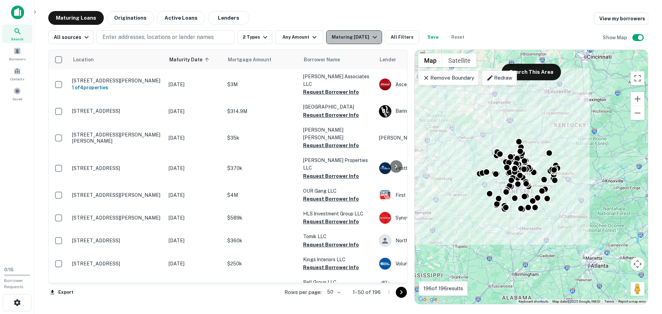
click at [346, 38] on div "Maturing [DATE]" at bounding box center [355, 37] width 47 height 8
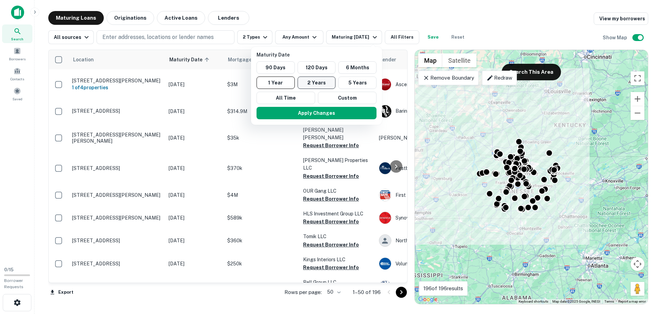
click at [312, 82] on button "2 Years" at bounding box center [317, 83] width 38 height 12
click at [286, 7] on div at bounding box center [331, 157] width 662 height 314
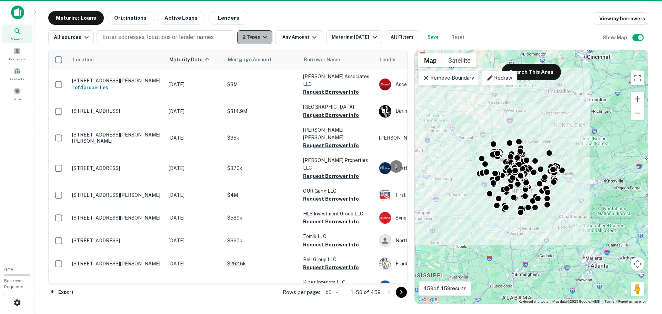
click at [255, 35] on button "2 Types" at bounding box center [254, 37] width 35 height 14
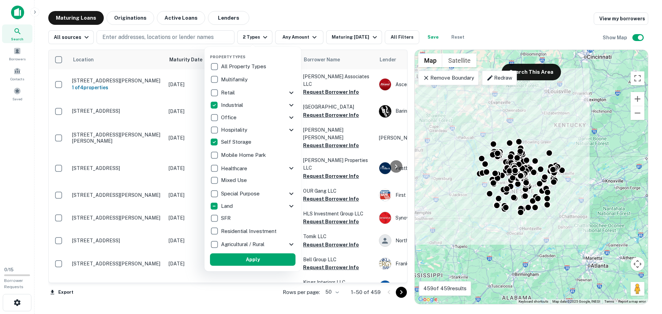
click at [291, 206] on icon at bounding box center [291, 206] width 8 height 8
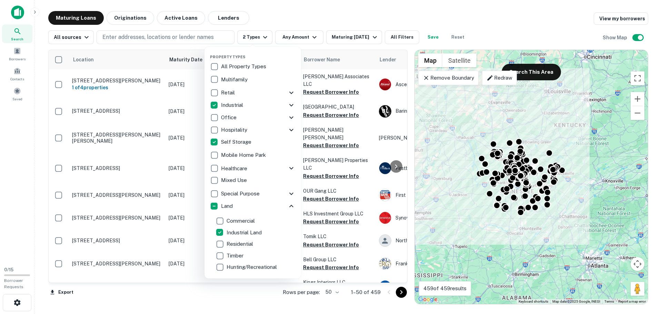
click at [289, 205] on icon at bounding box center [291, 206] width 4 height 2
